Goal: Transaction & Acquisition: Book appointment/travel/reservation

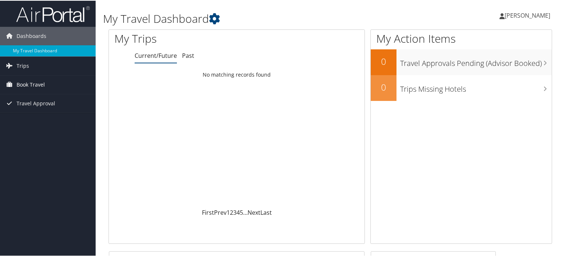
click at [36, 81] on span "Book Travel" at bounding box center [31, 84] width 28 height 18
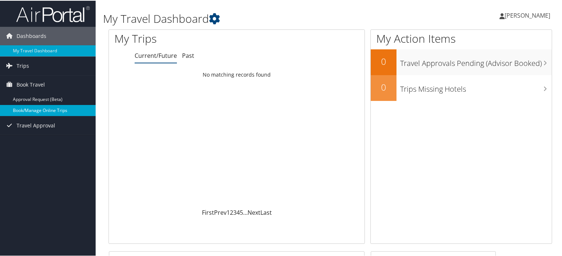
click at [34, 110] on link "Book/Manage Online Trips" at bounding box center [48, 109] width 96 height 11
